Goal: Information Seeking & Learning: Learn about a topic

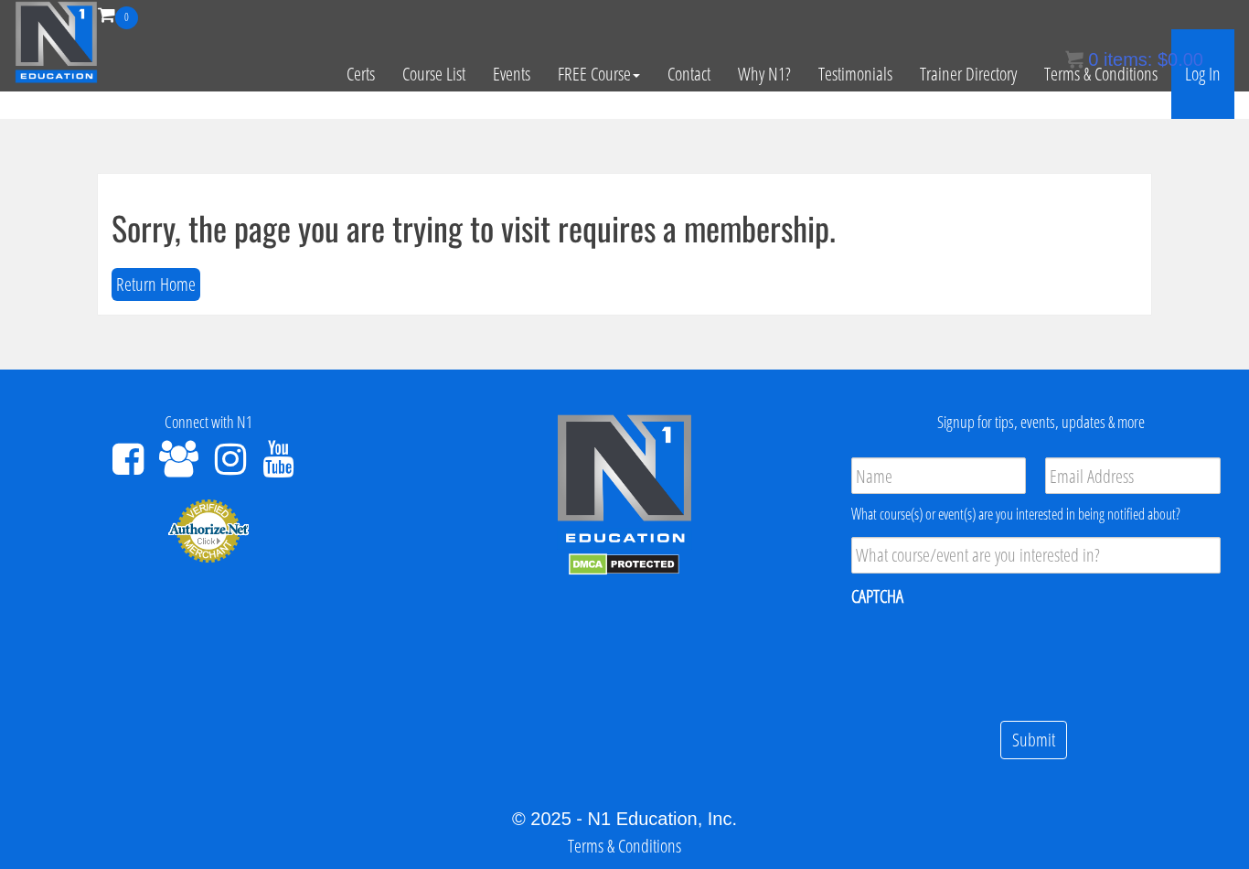
click at [1205, 84] on link "Log In" at bounding box center [1203, 74] width 63 height 90
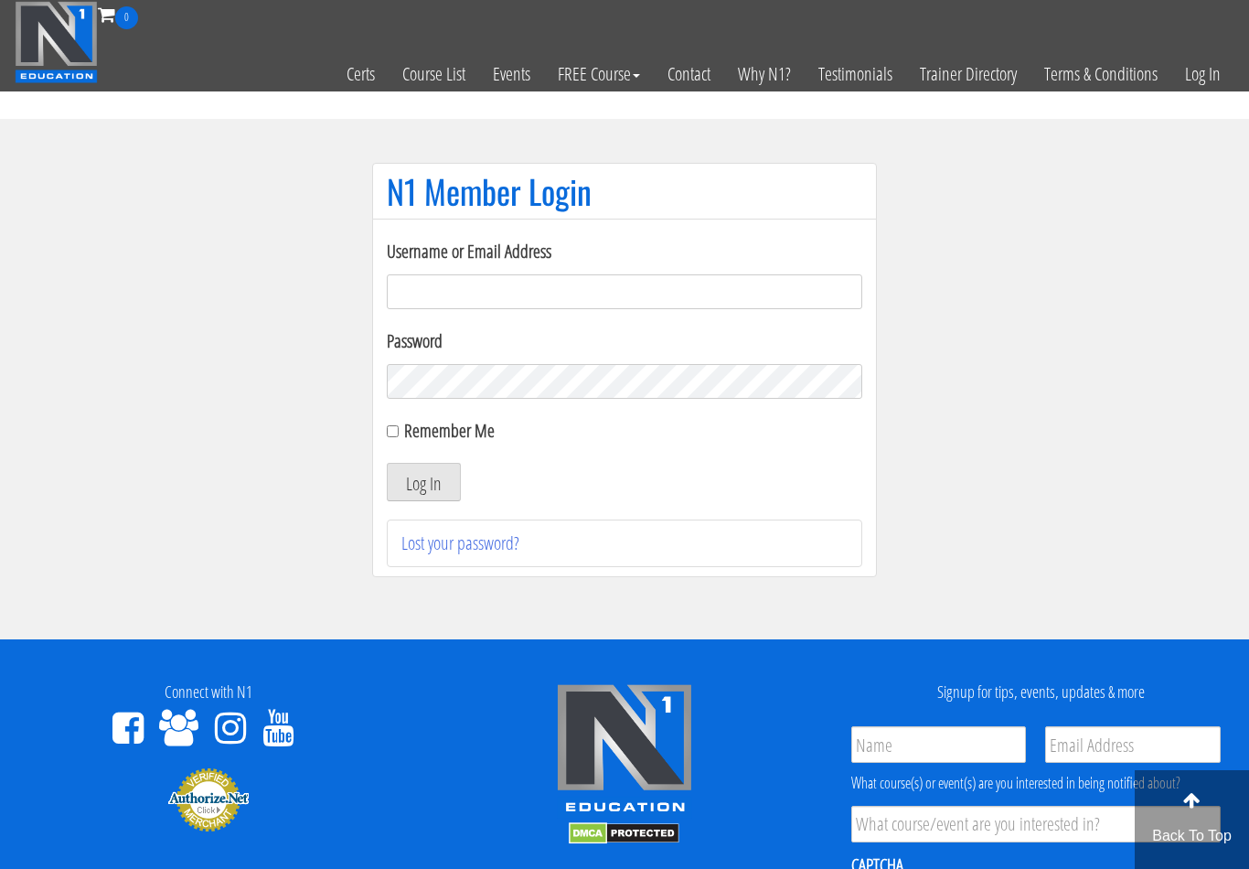
type input "[EMAIL_ADDRESS][DOMAIN_NAME]"
click at [423, 483] on button "Log In" at bounding box center [424, 482] width 74 height 38
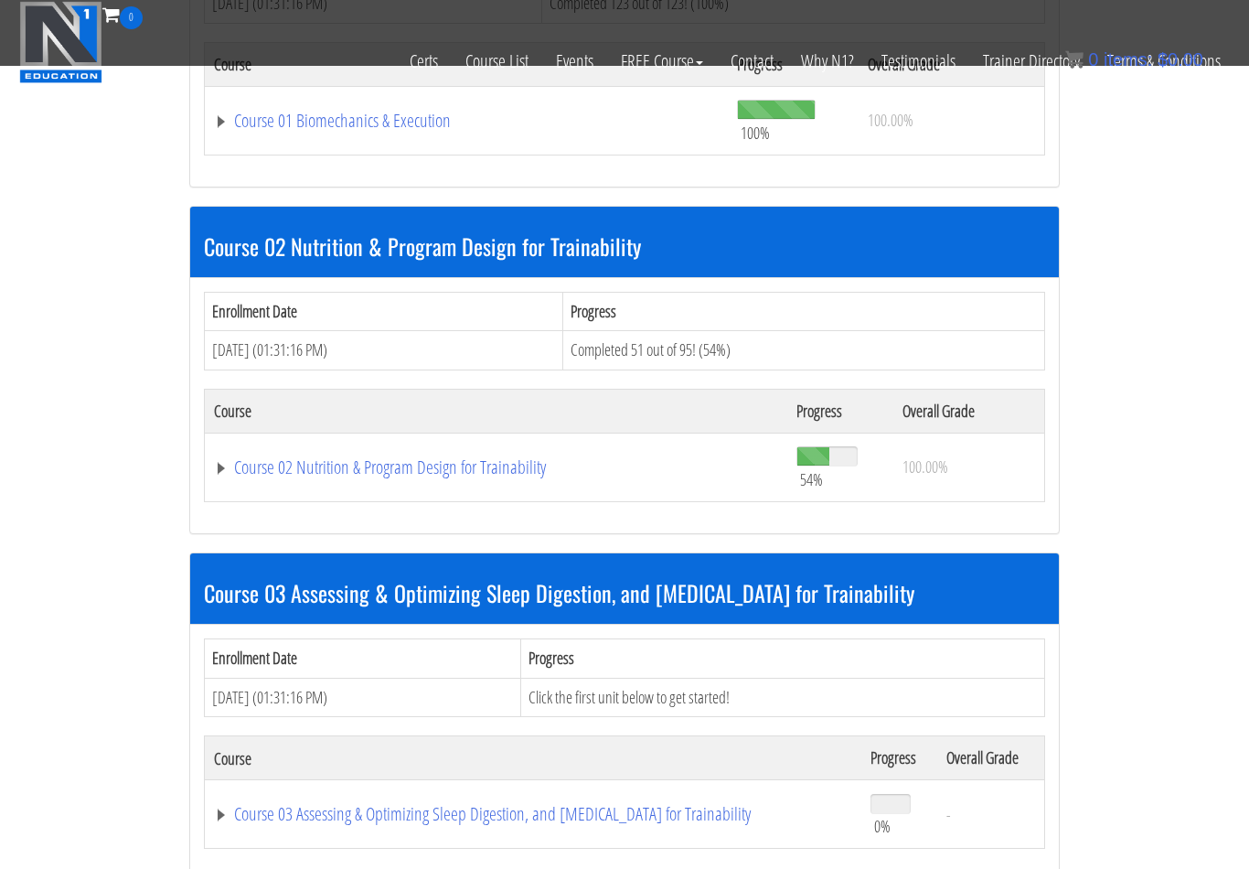
scroll to position [757, 0]
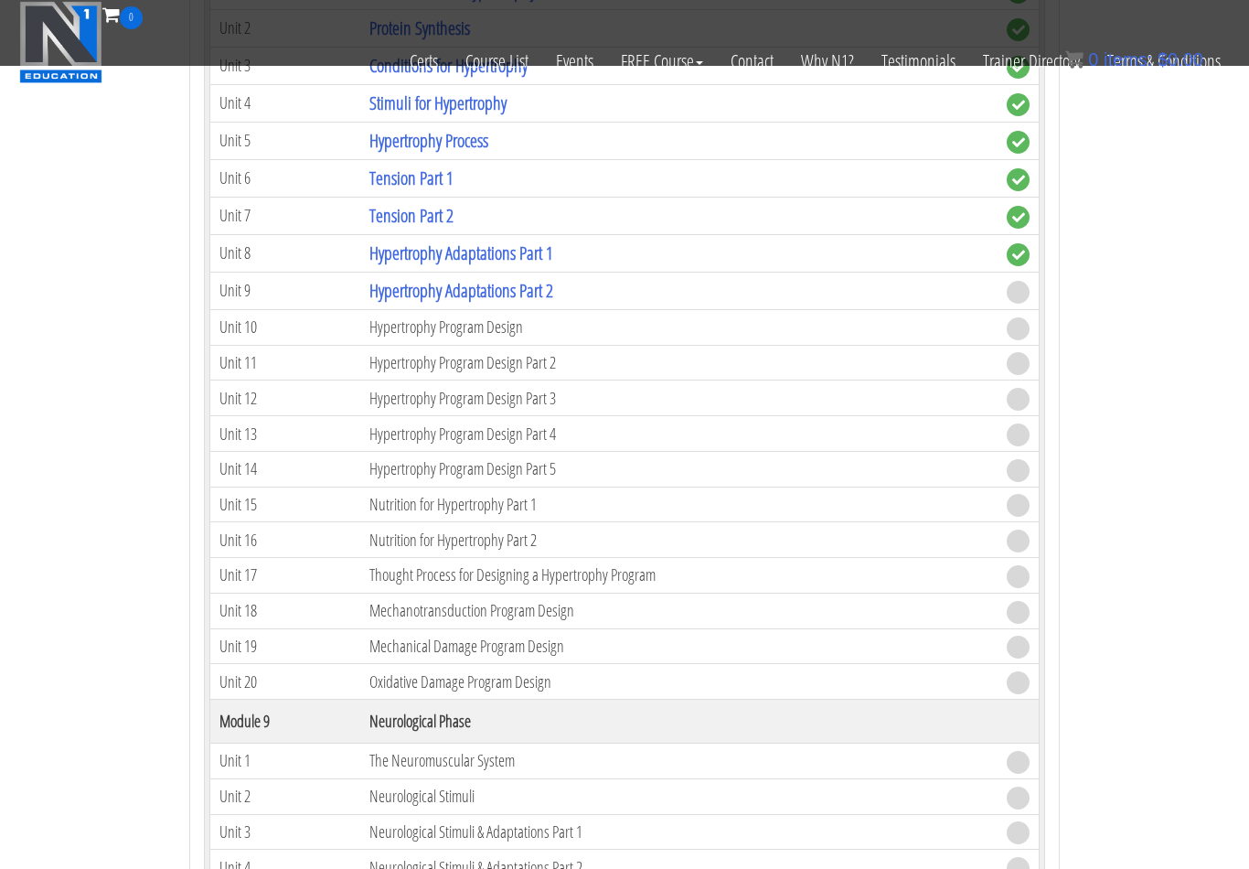
scroll to position [3293, 0]
click at [531, 280] on link "Hypertrophy Adaptations Part 2" at bounding box center [462, 292] width 184 height 25
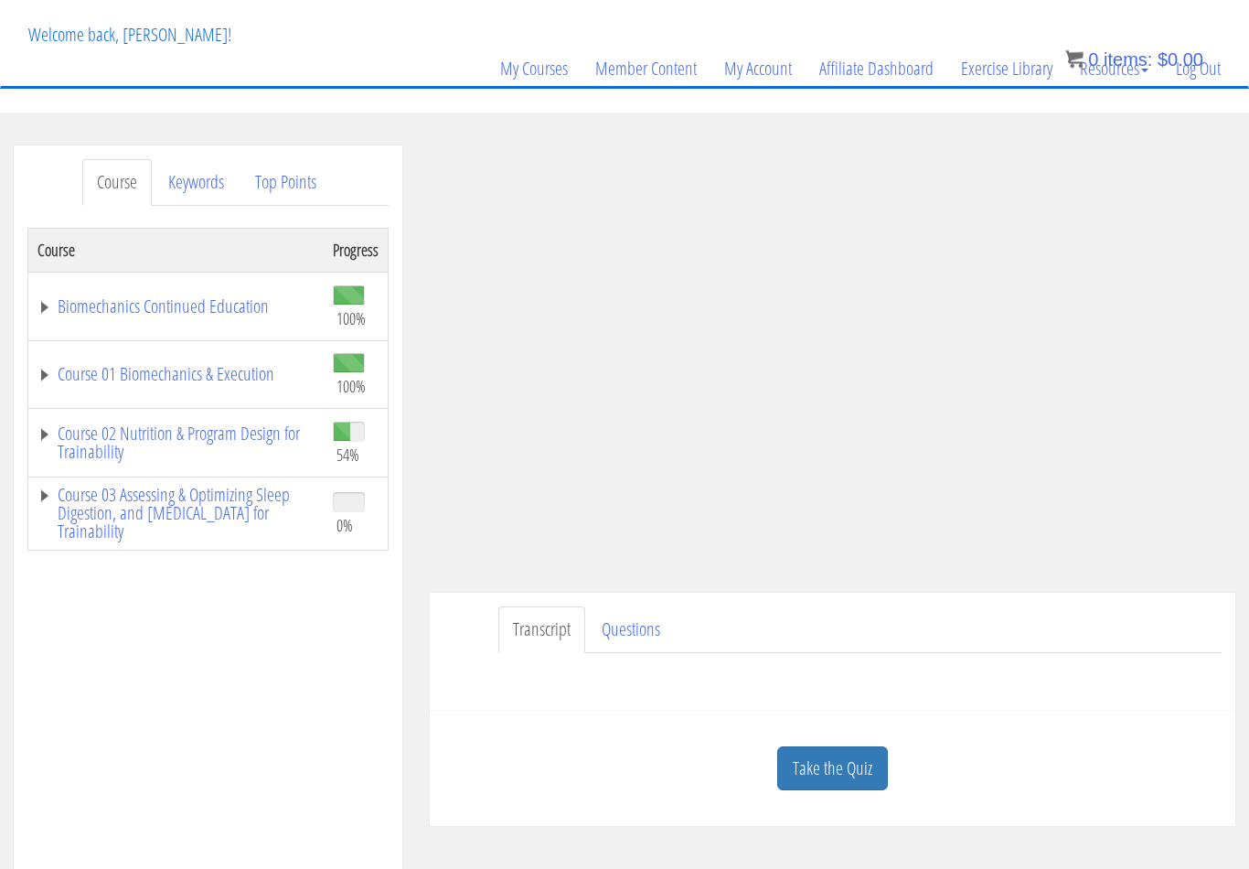
scroll to position [95, 0]
click at [835, 757] on link "Take the Quiz" at bounding box center [832, 767] width 111 height 45
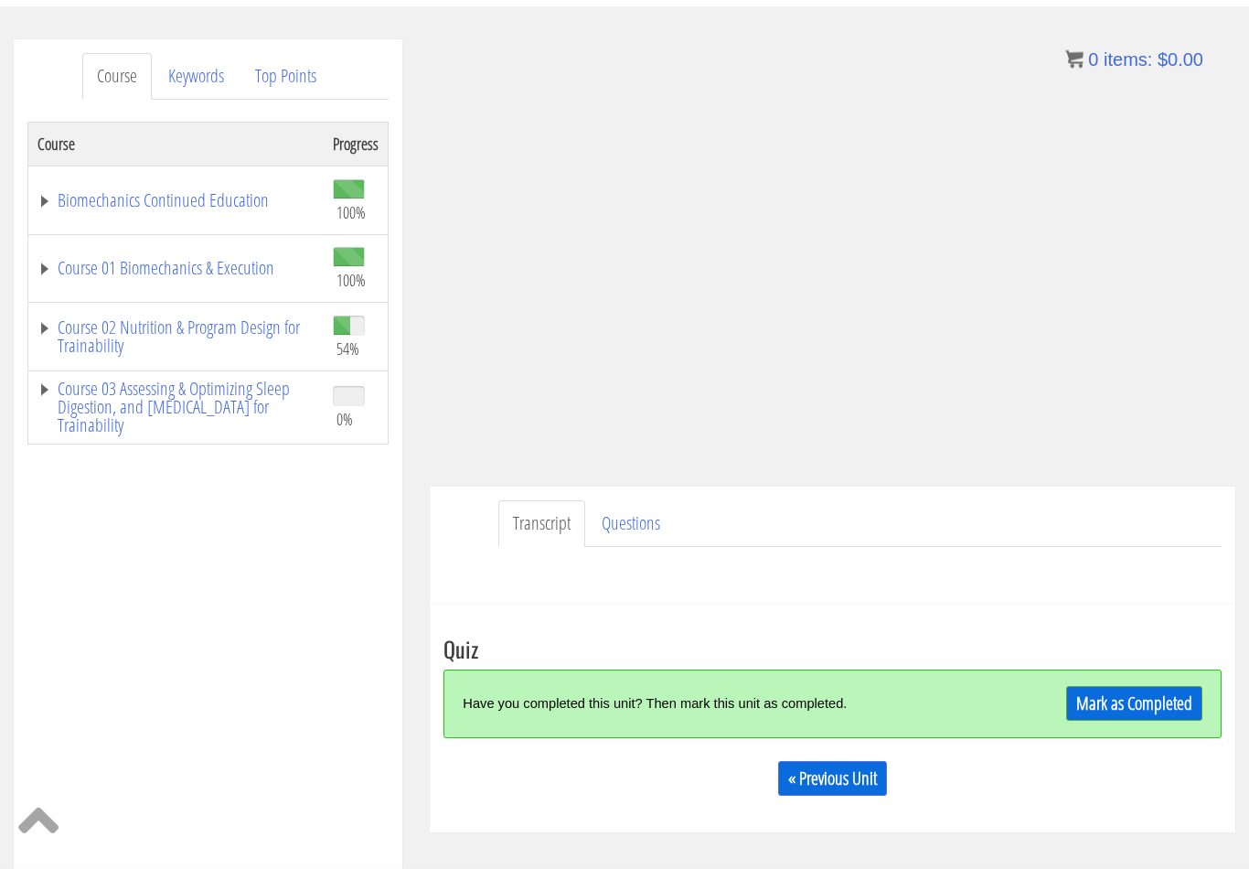
scroll to position [200, 0]
click at [1147, 699] on link "Mark as Completed" at bounding box center [1135, 703] width 136 height 35
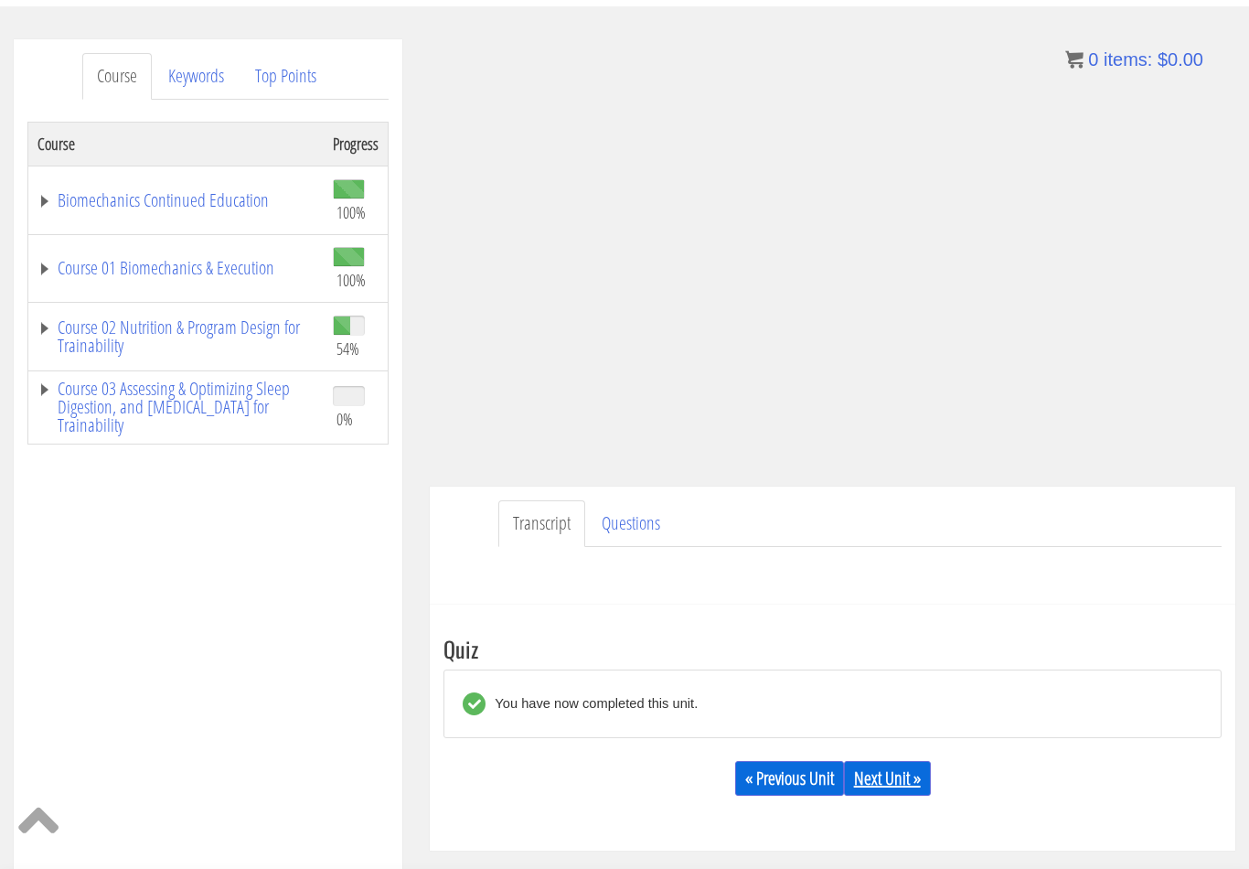
click at [878, 766] on link "Next Unit »" at bounding box center [887, 778] width 87 height 35
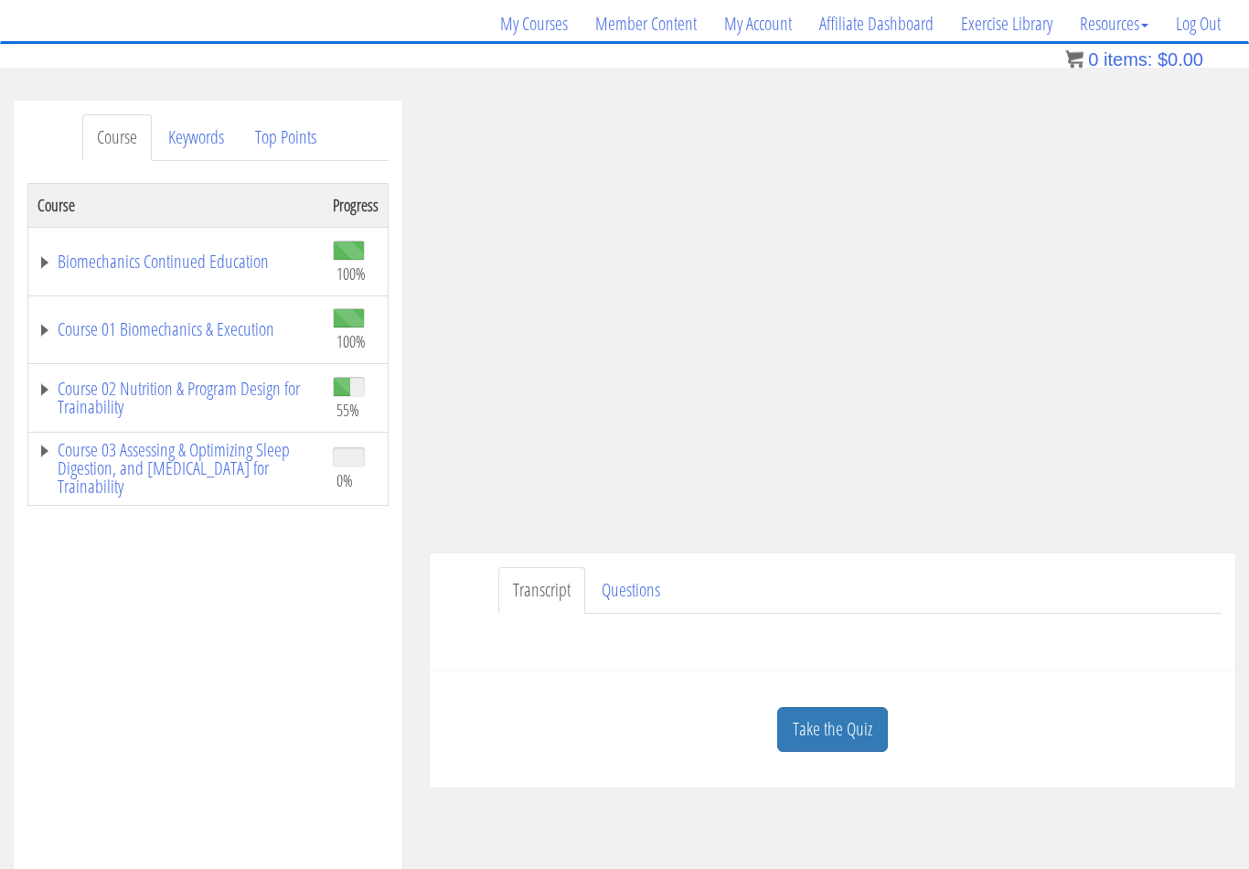
scroll to position [131, 0]
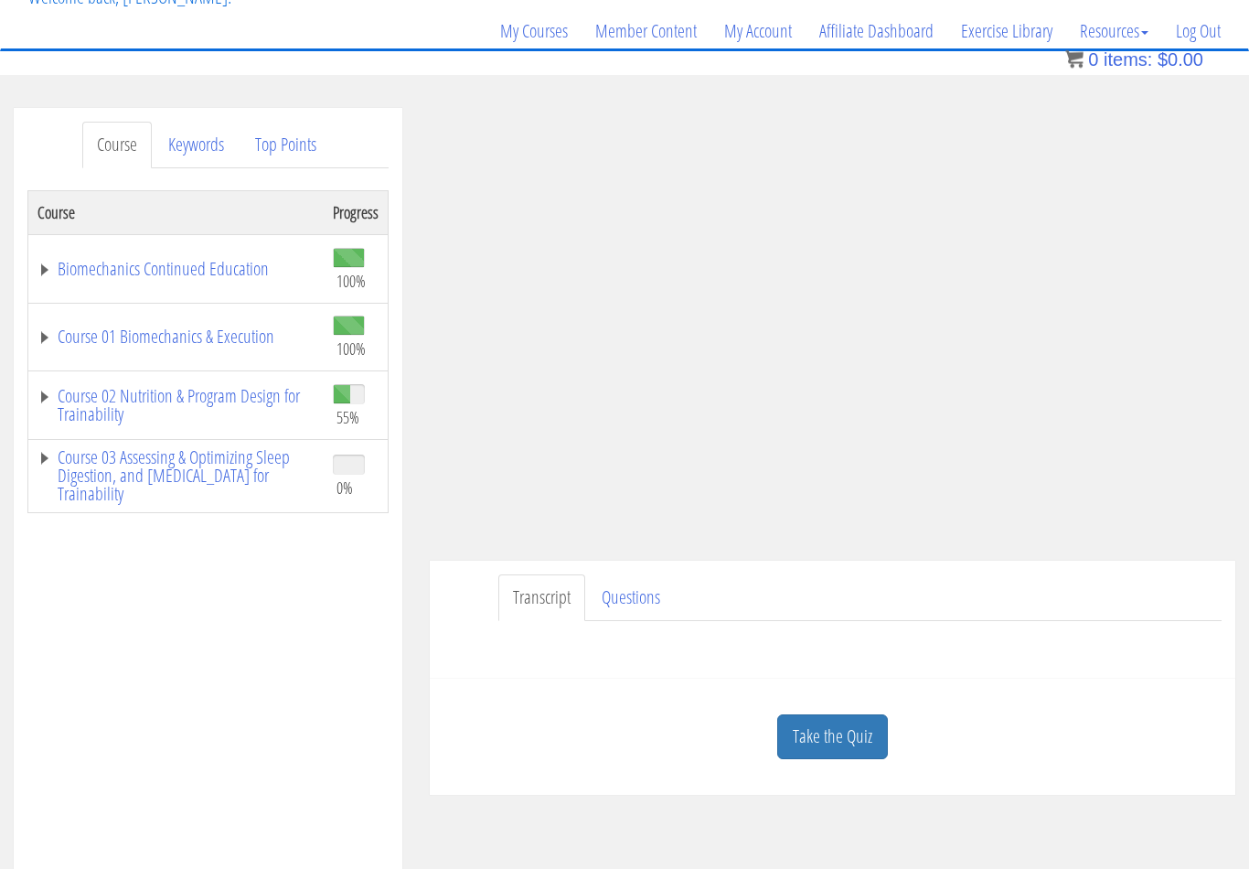
click at [885, 753] on link "Take the Quiz" at bounding box center [832, 737] width 111 height 45
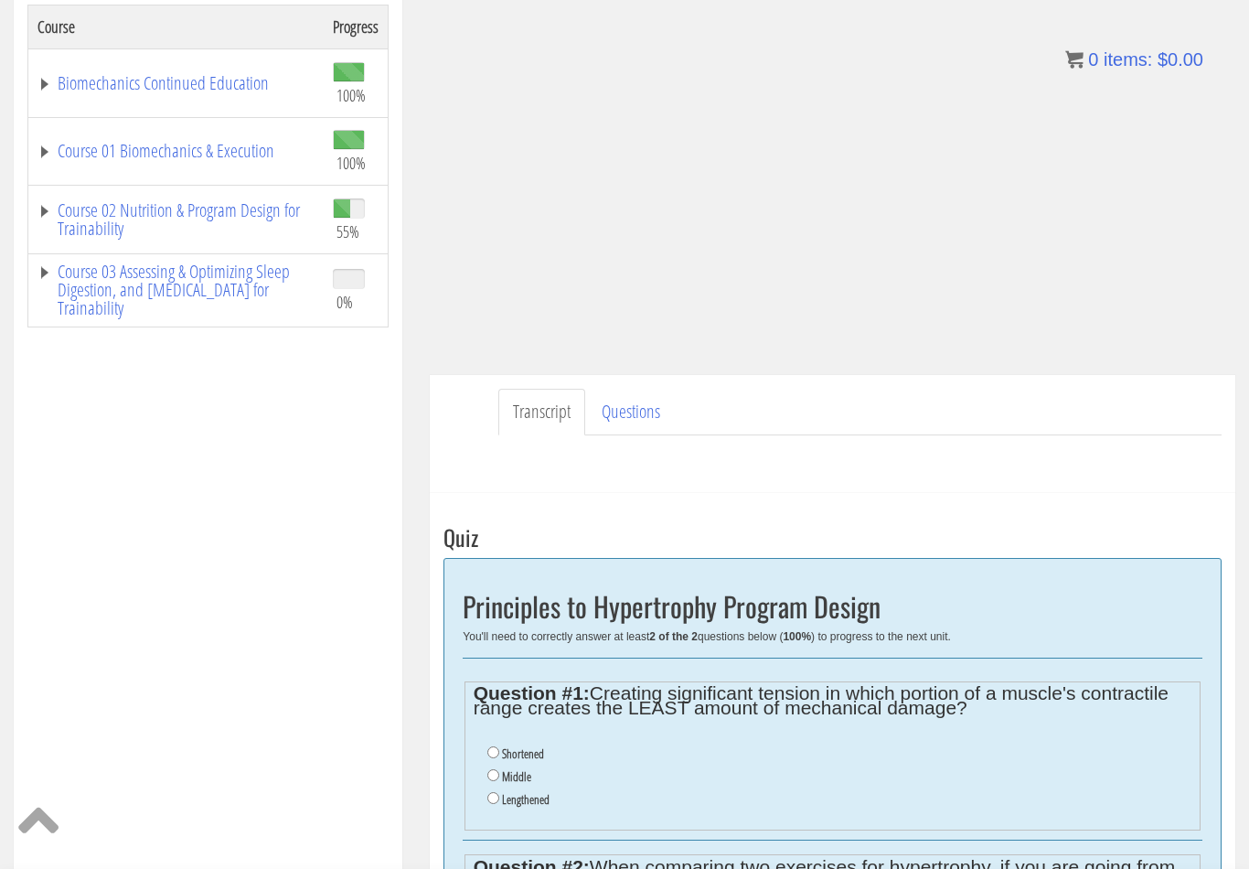
scroll to position [320, 0]
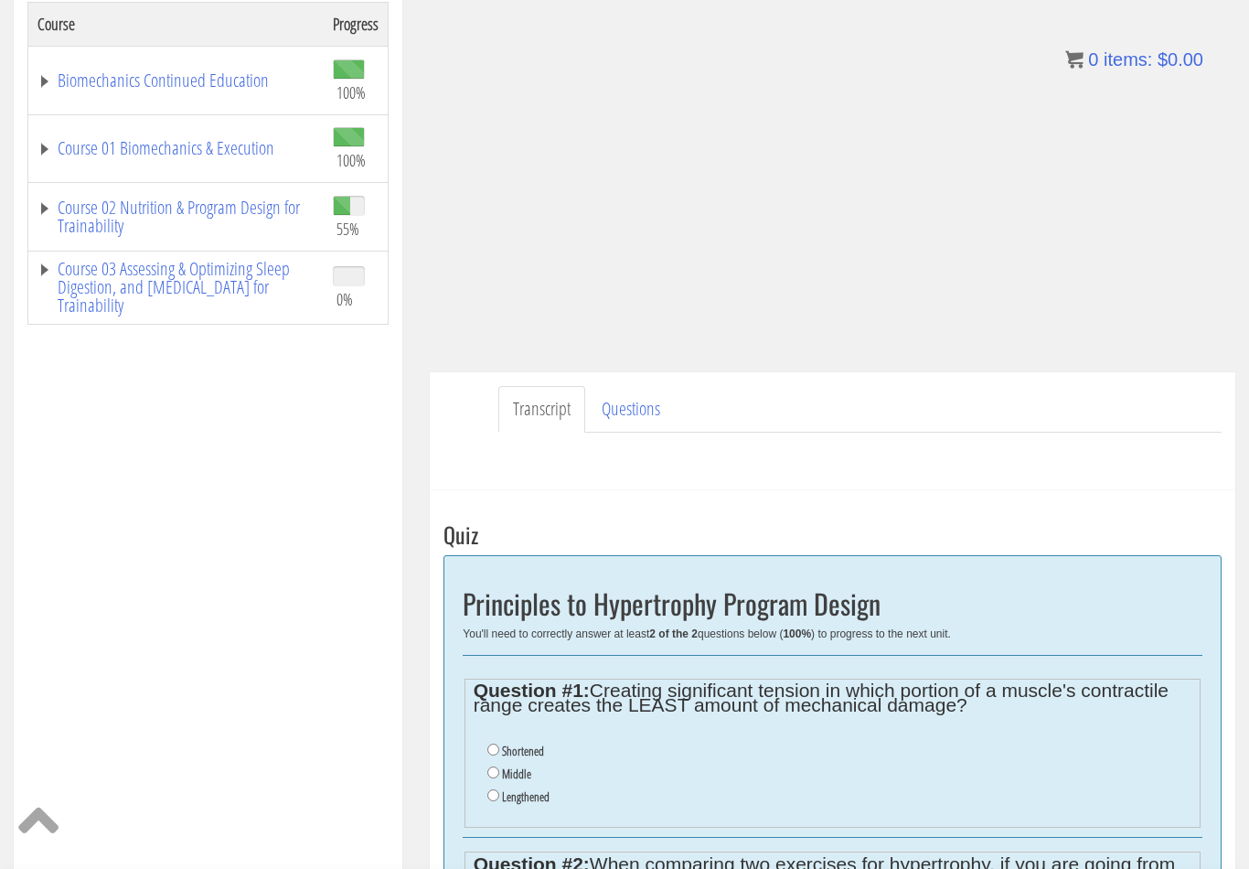
click at [524, 741] on li "Shortened" at bounding box center [840, 751] width 705 height 23
click at [503, 743] on li "Shortened" at bounding box center [840, 751] width 705 height 23
click at [493, 743] on li "Shortened" at bounding box center [840, 751] width 705 height 23
click at [492, 751] on input "Shortened" at bounding box center [494, 750] width 12 height 12
radio input "true"
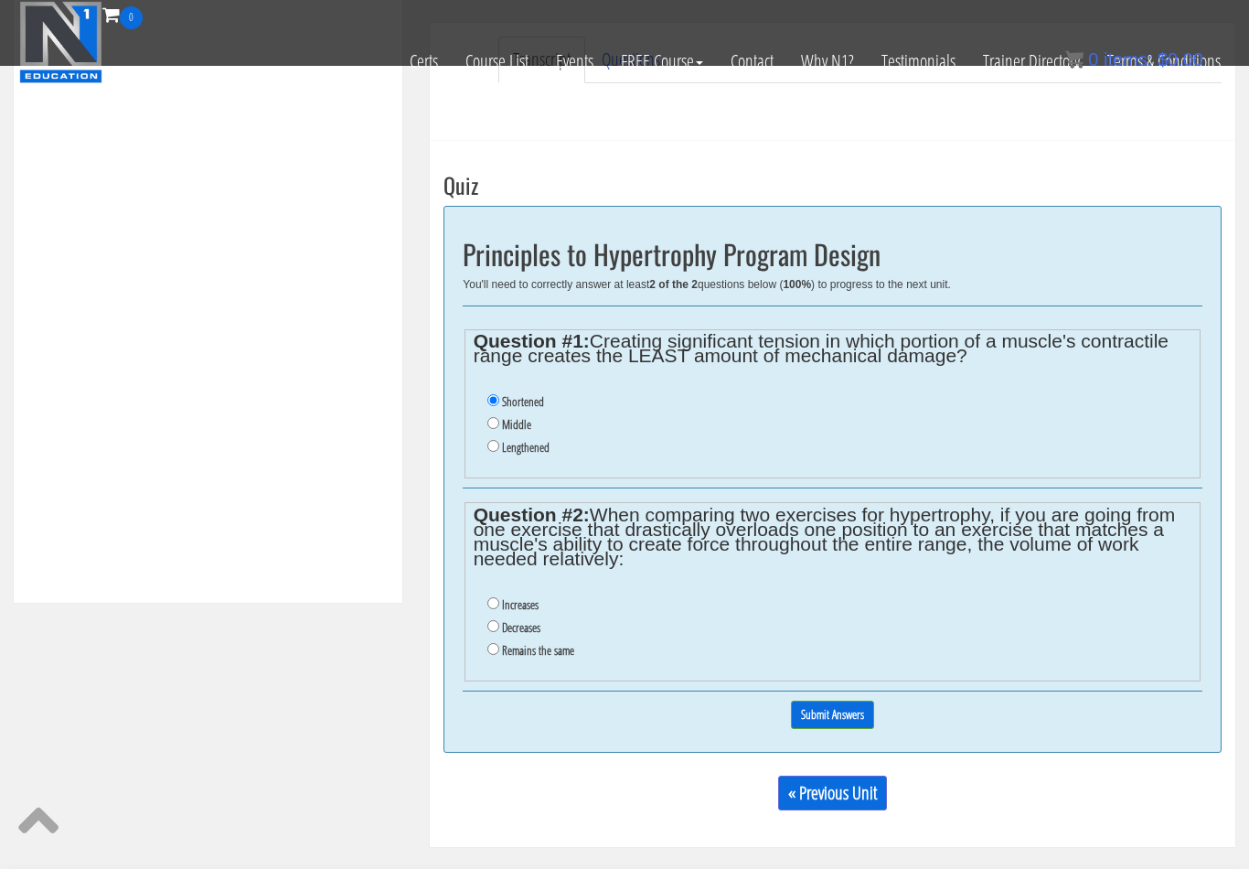
scroll to position [559, 0]
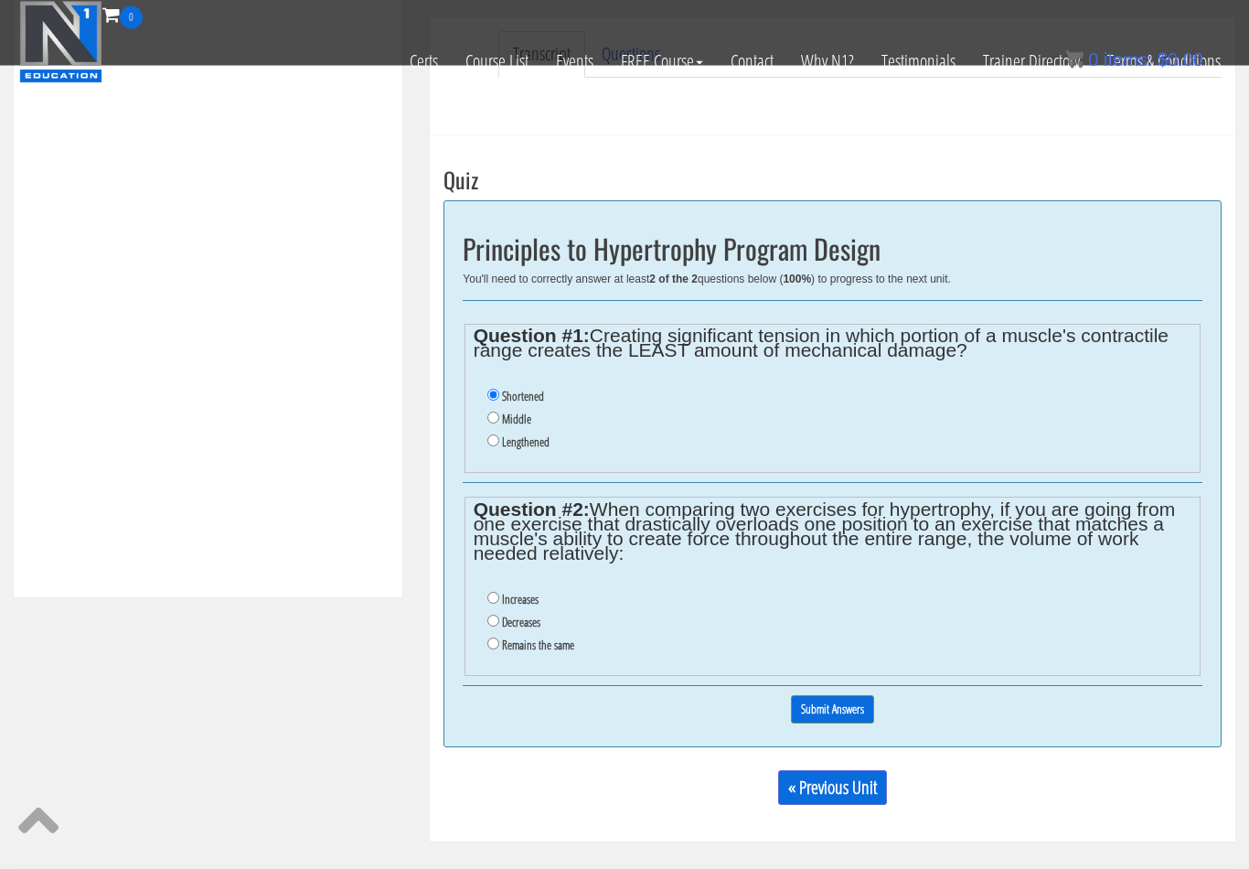
click at [497, 627] on input "Decreases" at bounding box center [494, 622] width 12 height 12
radio input "true"
click at [868, 715] on input "Submit Answers" at bounding box center [832, 710] width 83 height 28
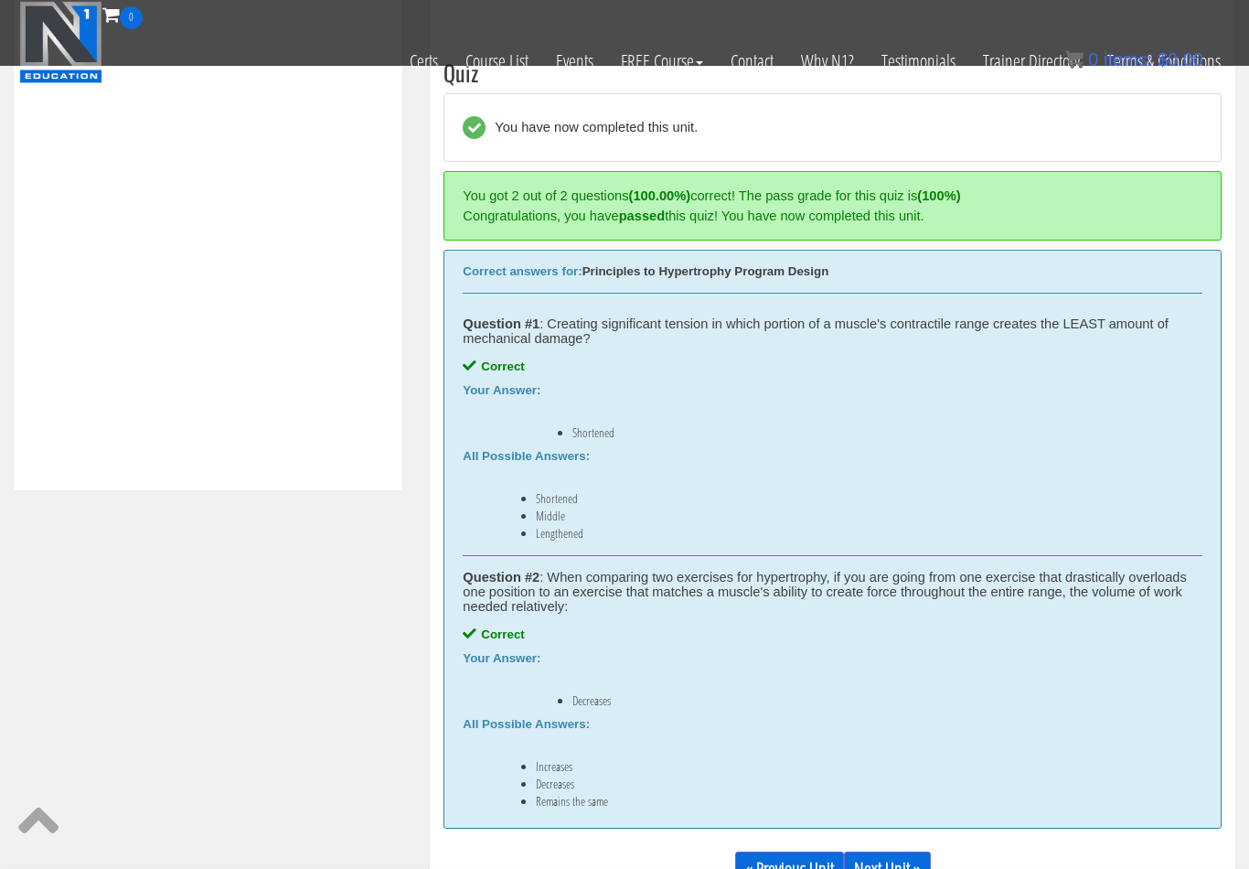
scroll to position [668, 0]
click at [923, 864] on link "Next Unit »" at bounding box center [887, 868] width 87 height 35
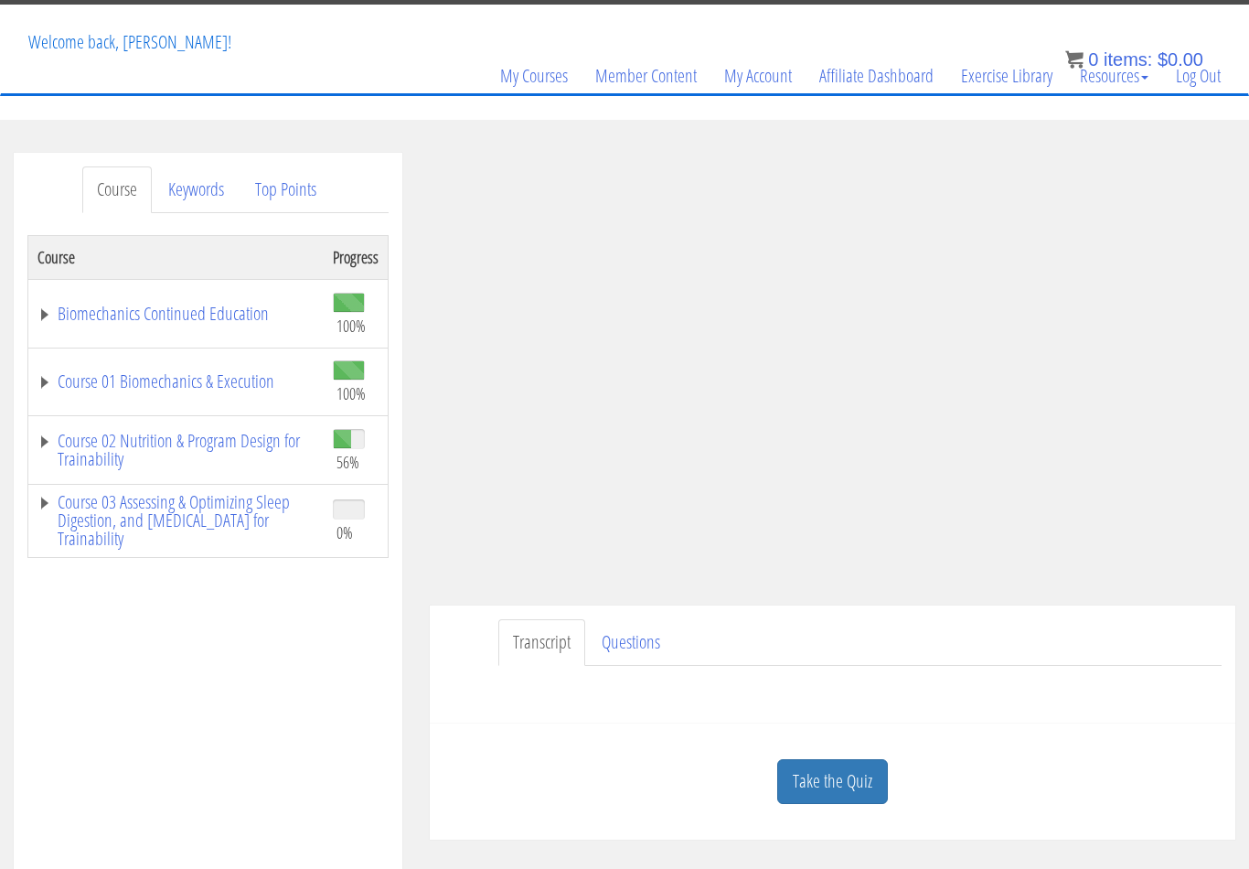
scroll to position [118, 0]
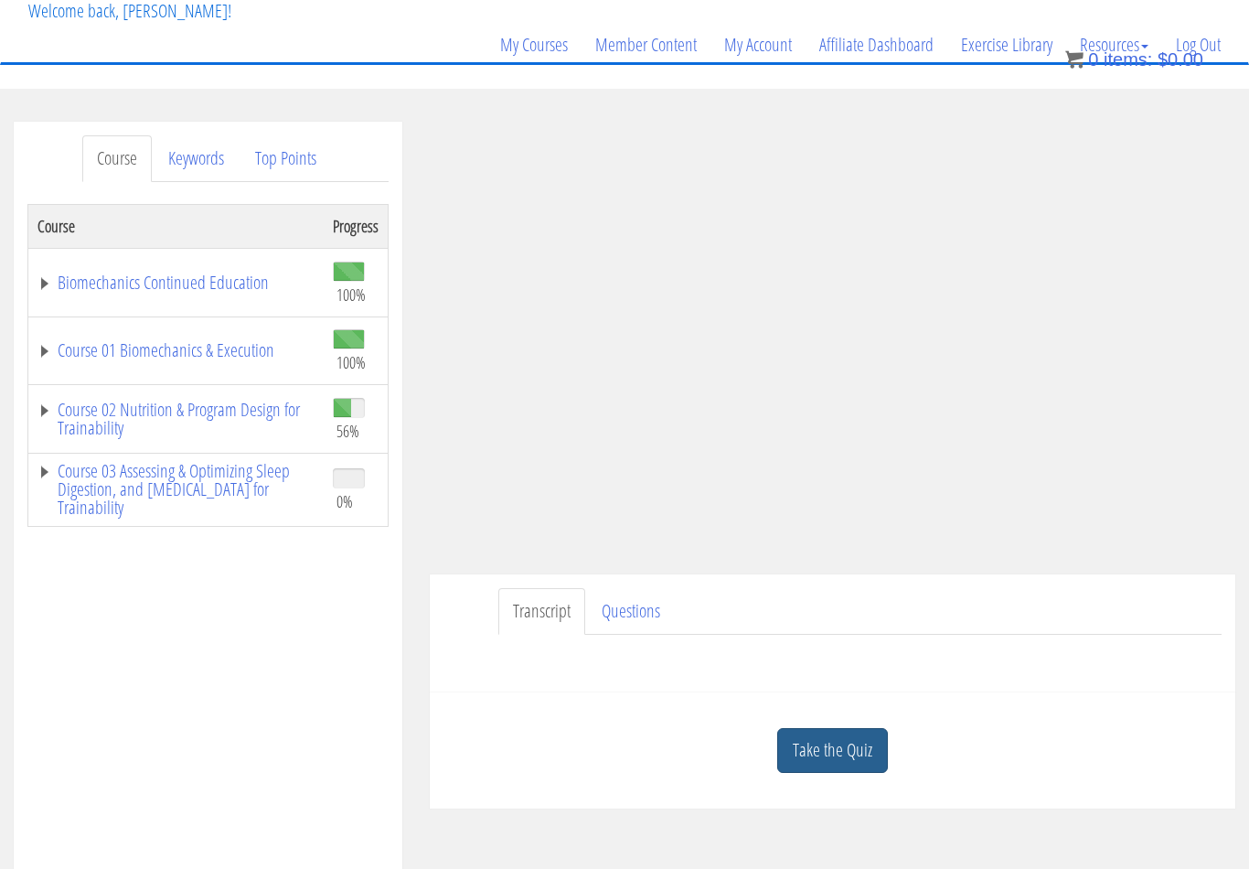
click at [804, 761] on link "Take the Quiz" at bounding box center [832, 750] width 111 height 45
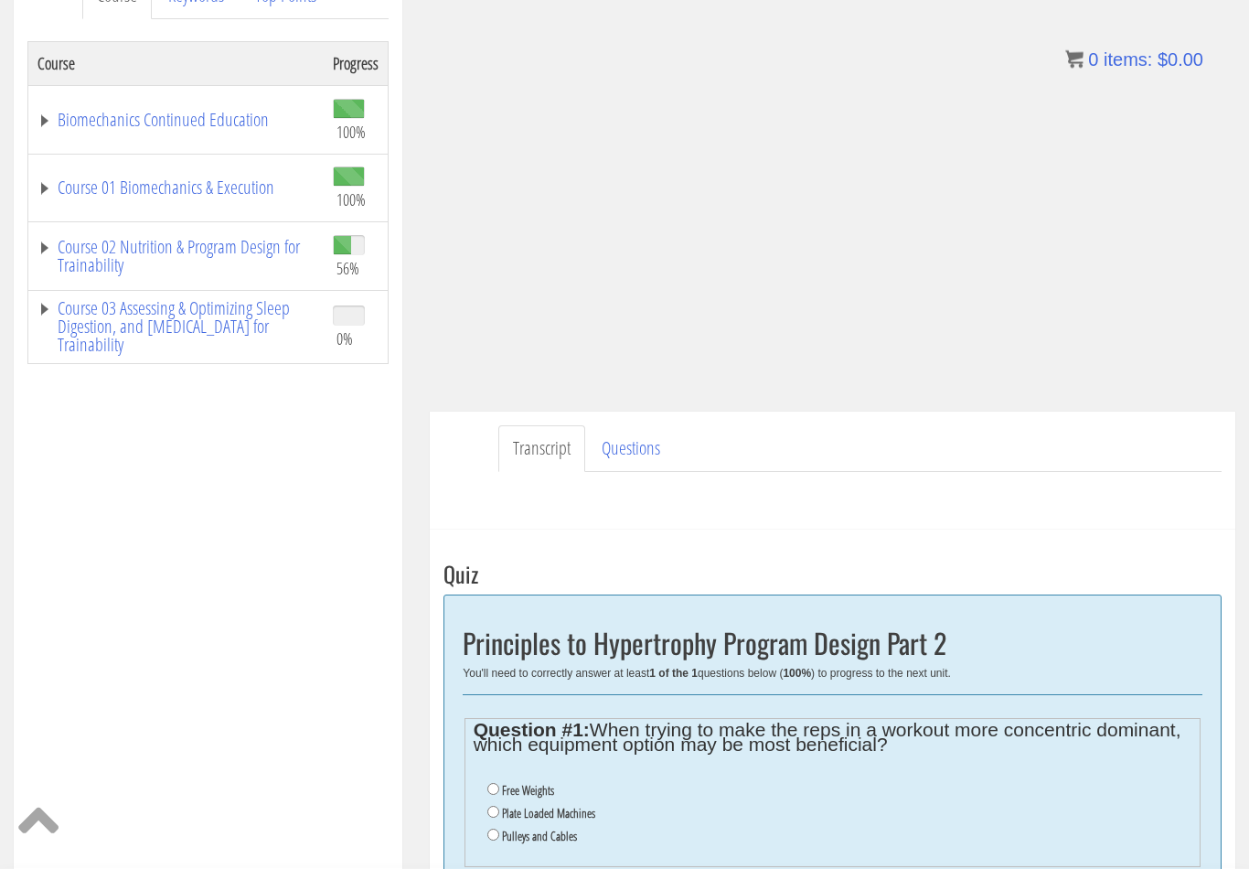
scroll to position [350, 0]
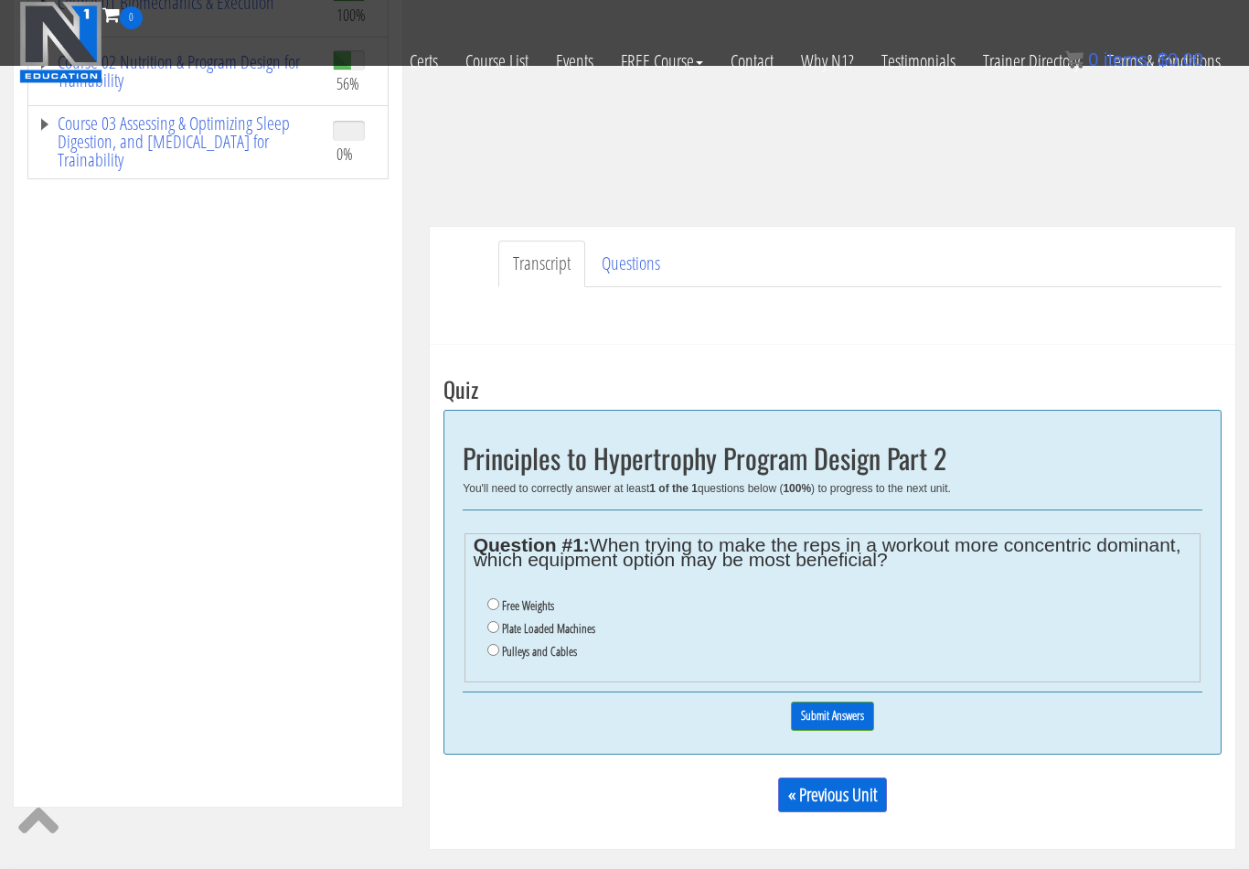
click at [577, 658] on label "Pulleys and Cables" at bounding box center [539, 651] width 75 height 15
click at [499, 656] on input "Pulleys and Cables" at bounding box center [494, 650] width 12 height 12
radio input "true"
click at [837, 710] on input "Submit Answers" at bounding box center [832, 716] width 83 height 28
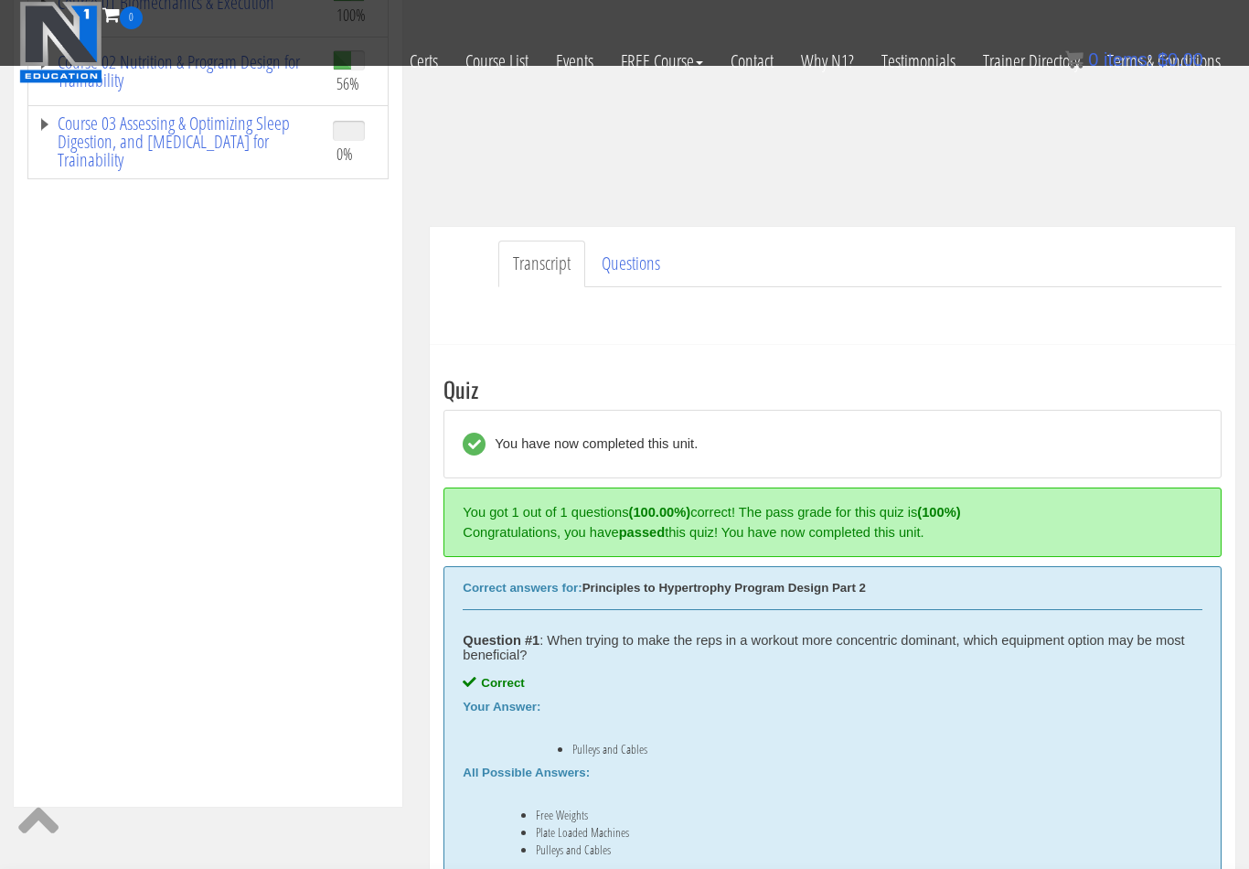
scroll to position [668, 0]
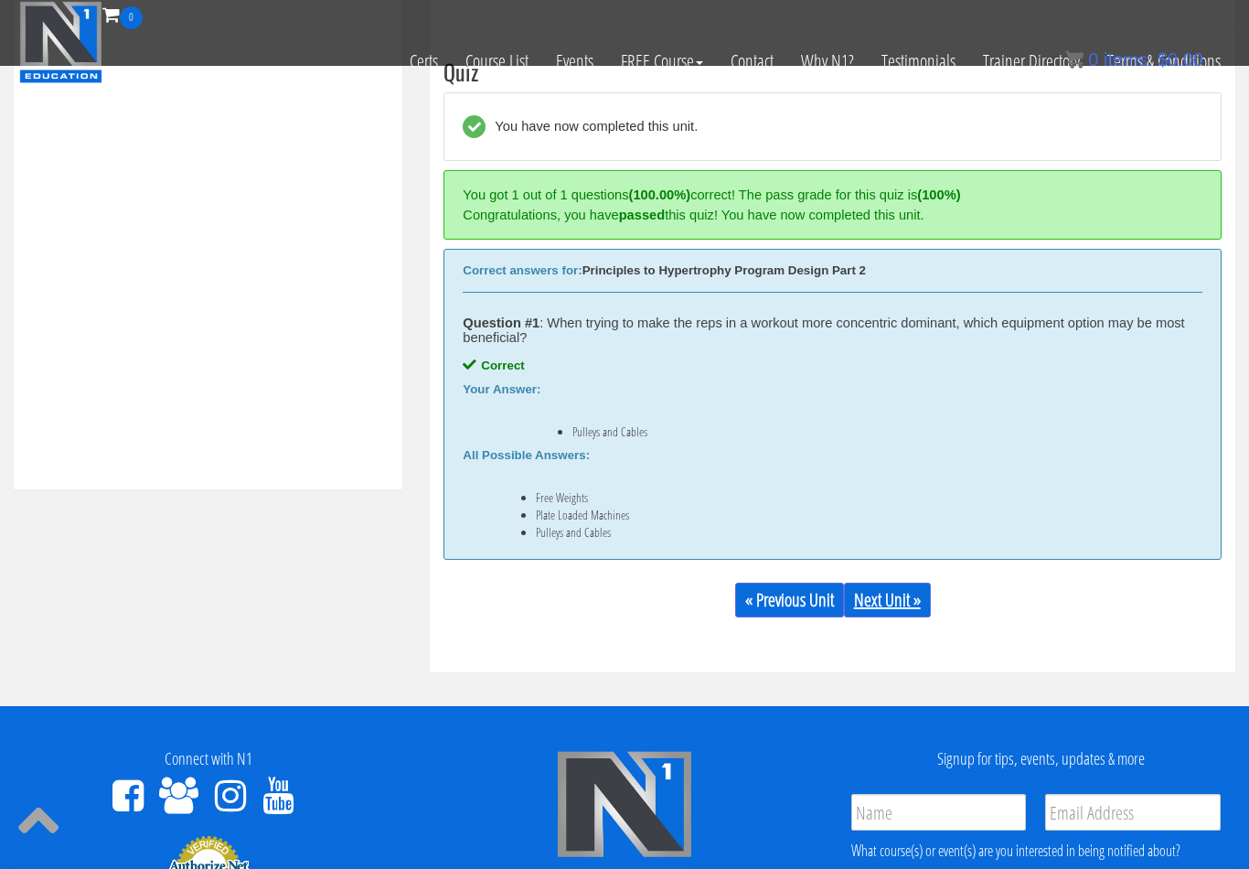
click at [931, 603] on link "Next Unit »" at bounding box center [887, 600] width 87 height 35
